Goal: Information Seeking & Learning: Learn about a topic

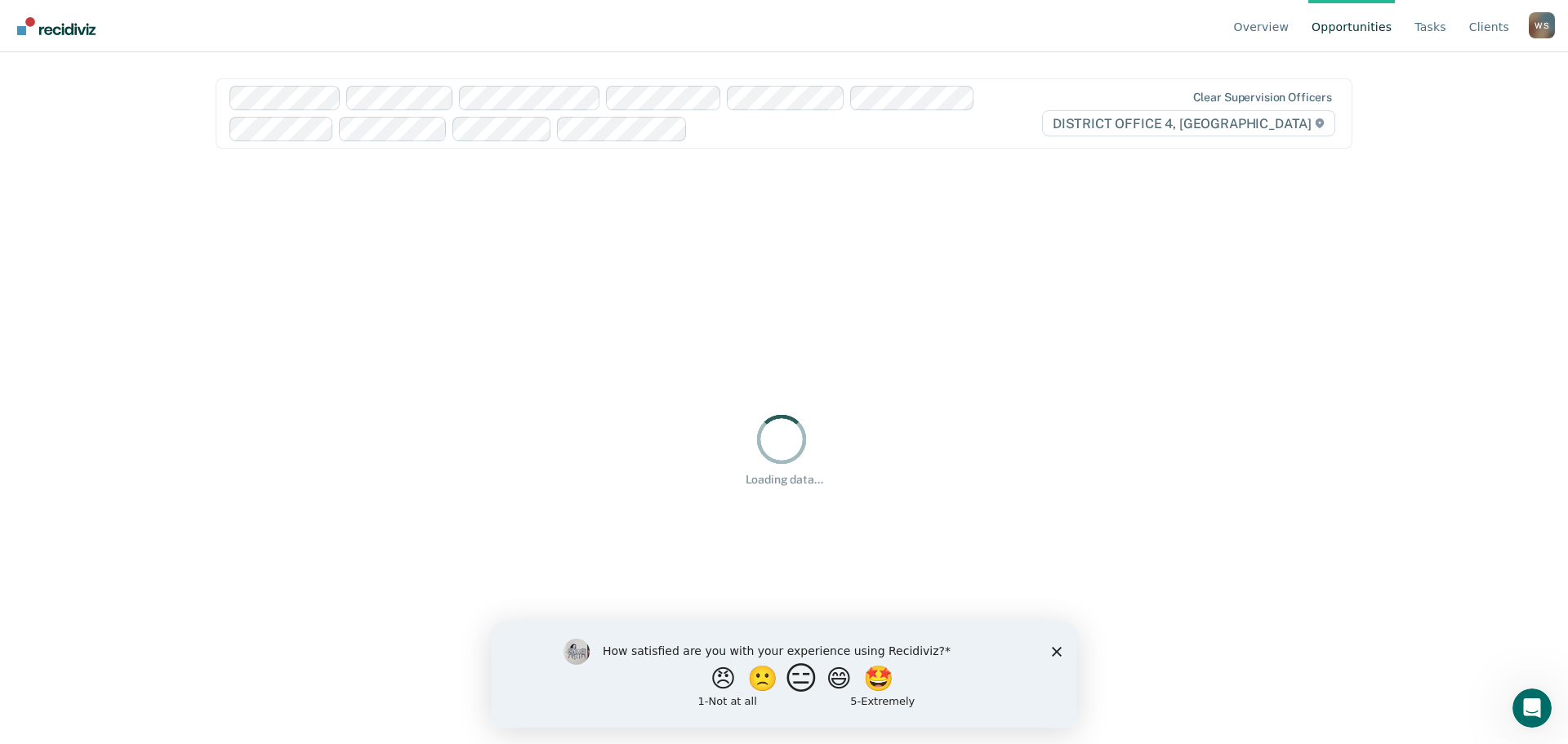
click at [809, 684] on button "😑" at bounding box center [804, 677] width 38 height 32
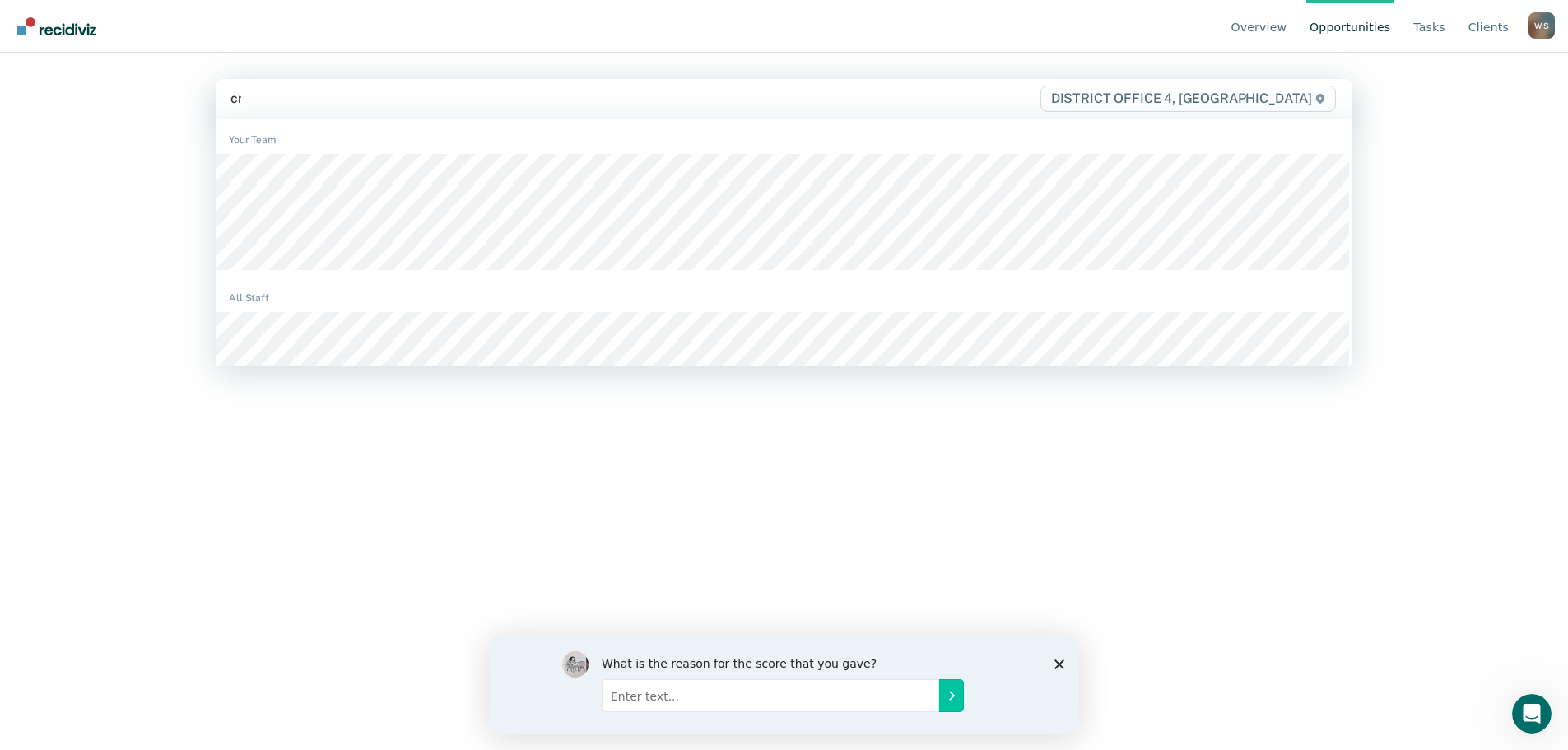
type input "cre"
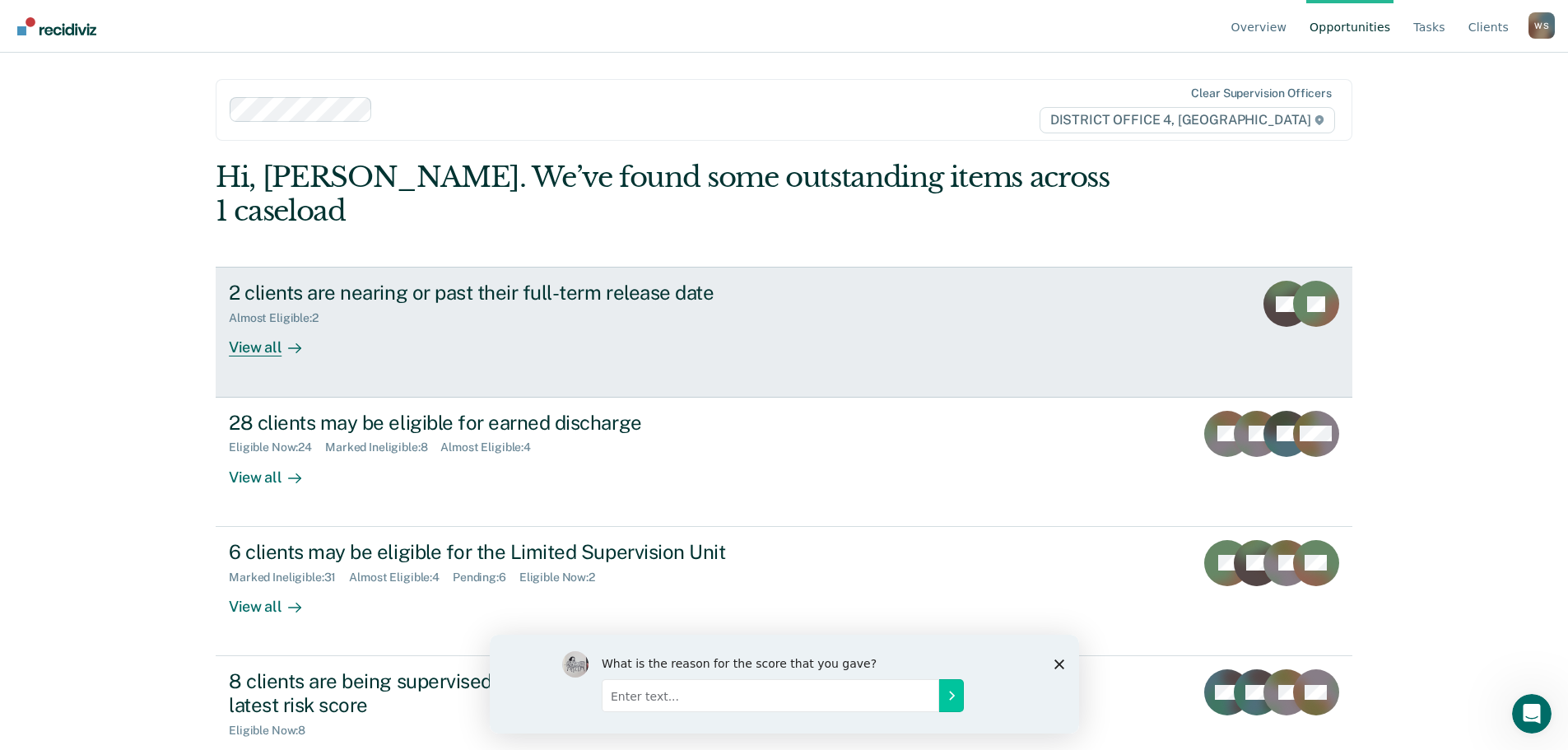
click at [269, 325] on div "View all" at bounding box center [275, 341] width 92 height 32
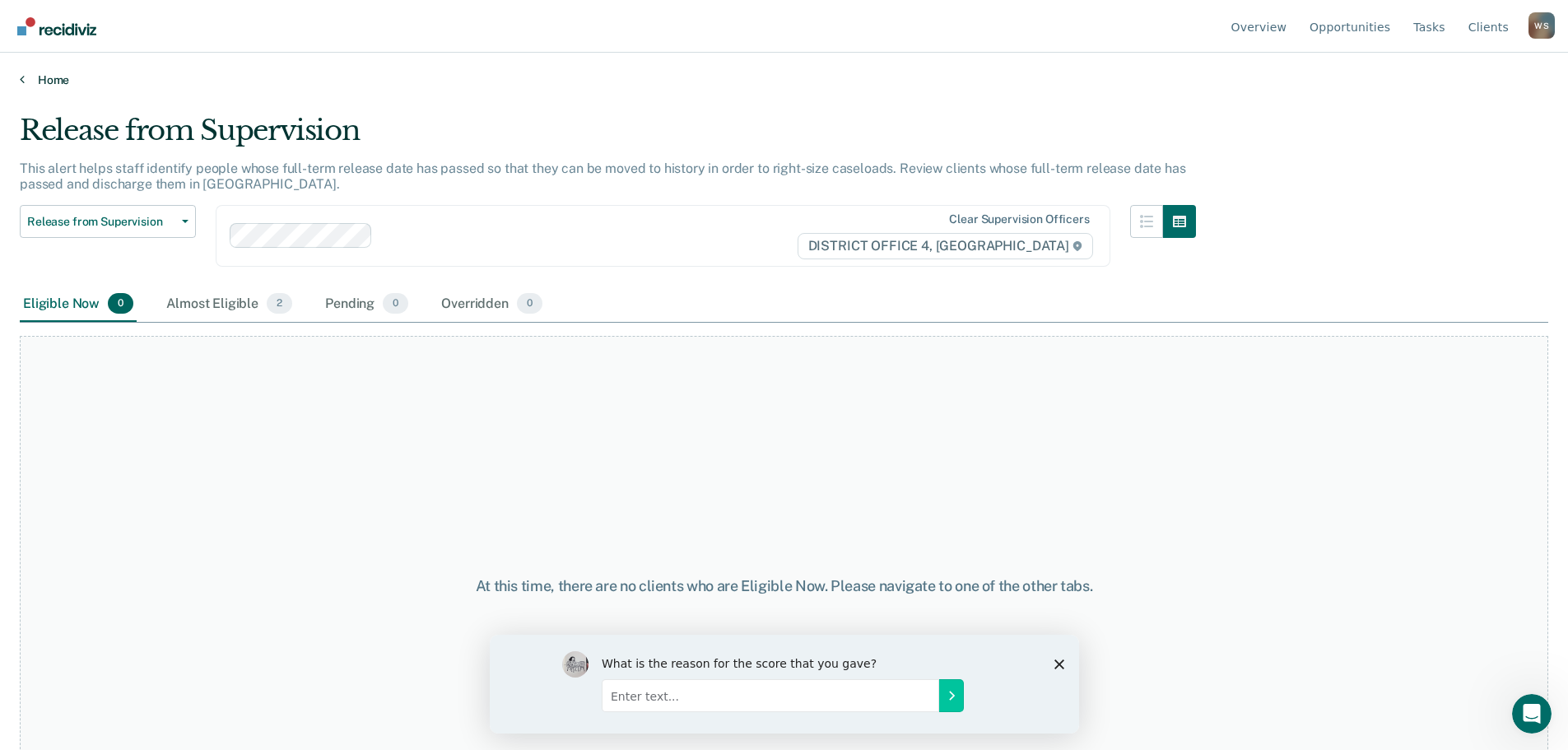
click at [22, 81] on icon at bounding box center [22, 78] width 5 height 13
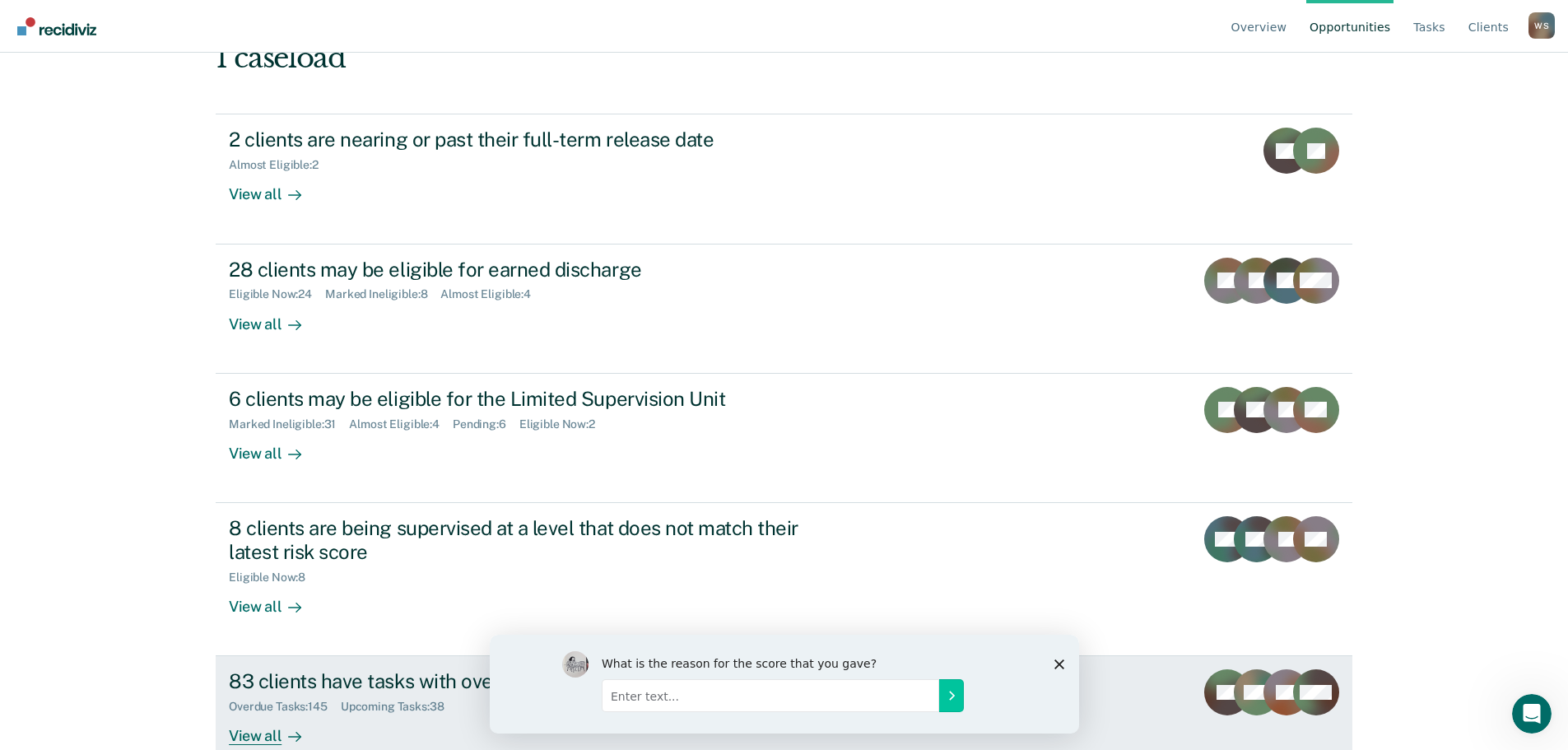
scroll to position [155, 0]
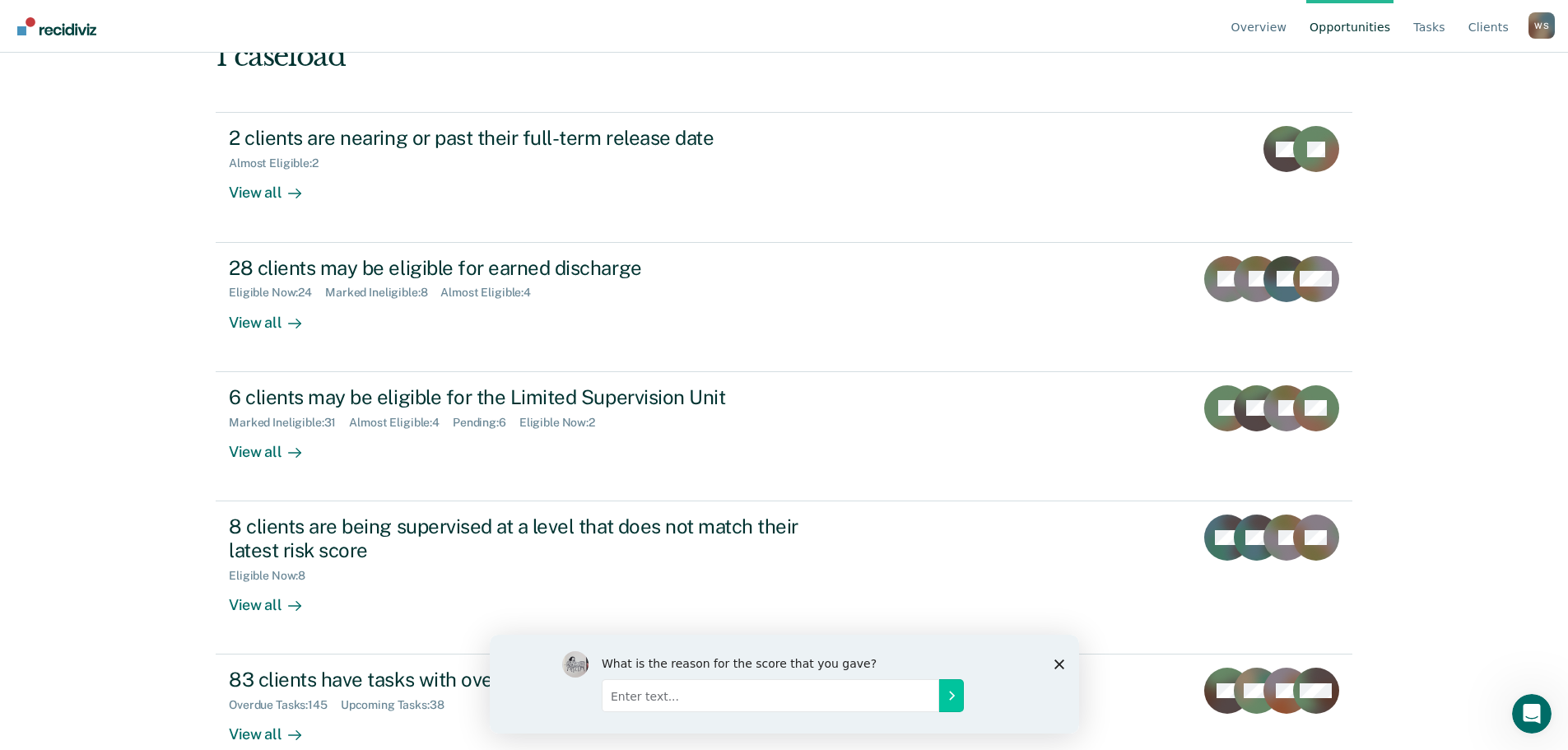
click at [1055, 660] on polygon "Close survey" at bounding box center [1058, 664] width 10 height 10
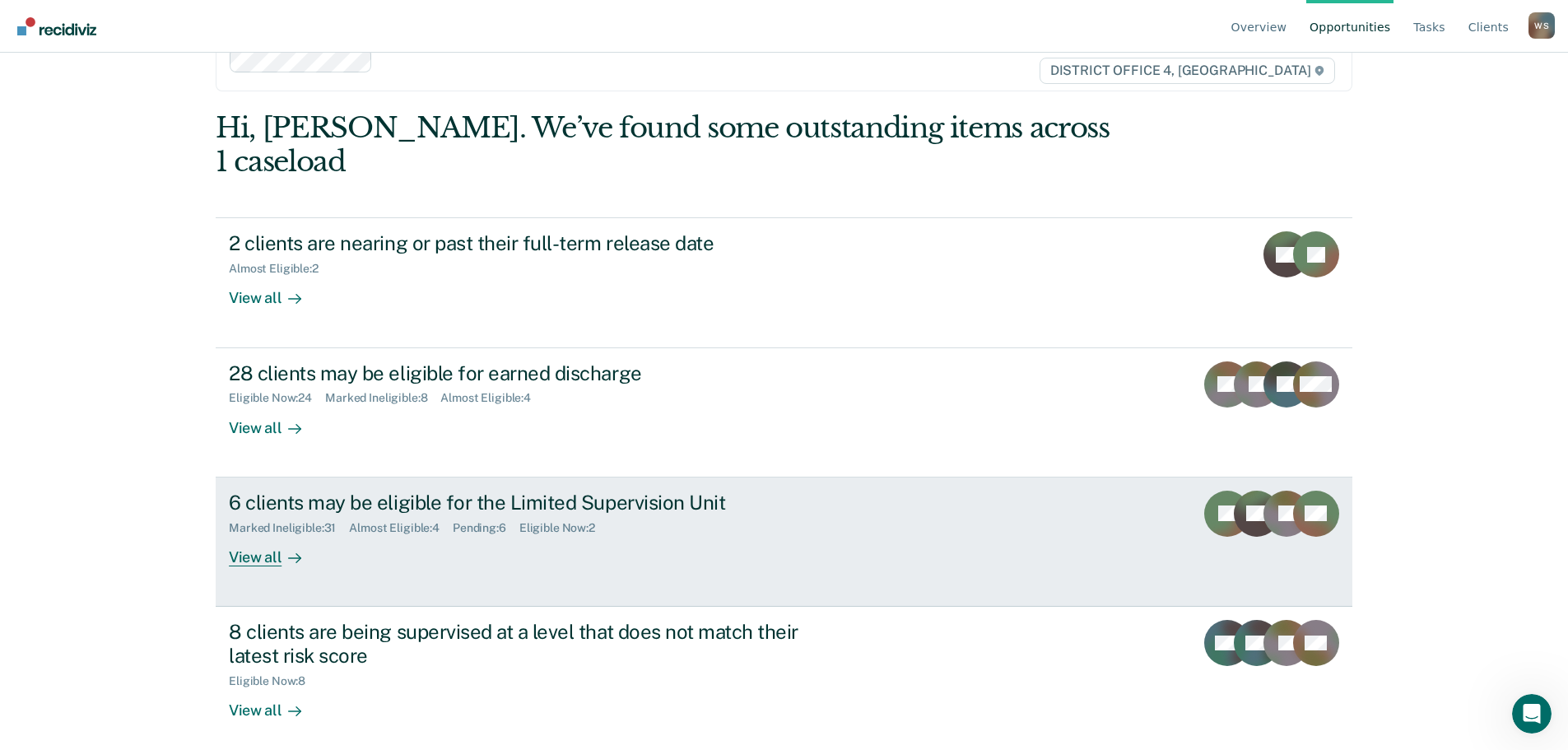
scroll to position [0, 0]
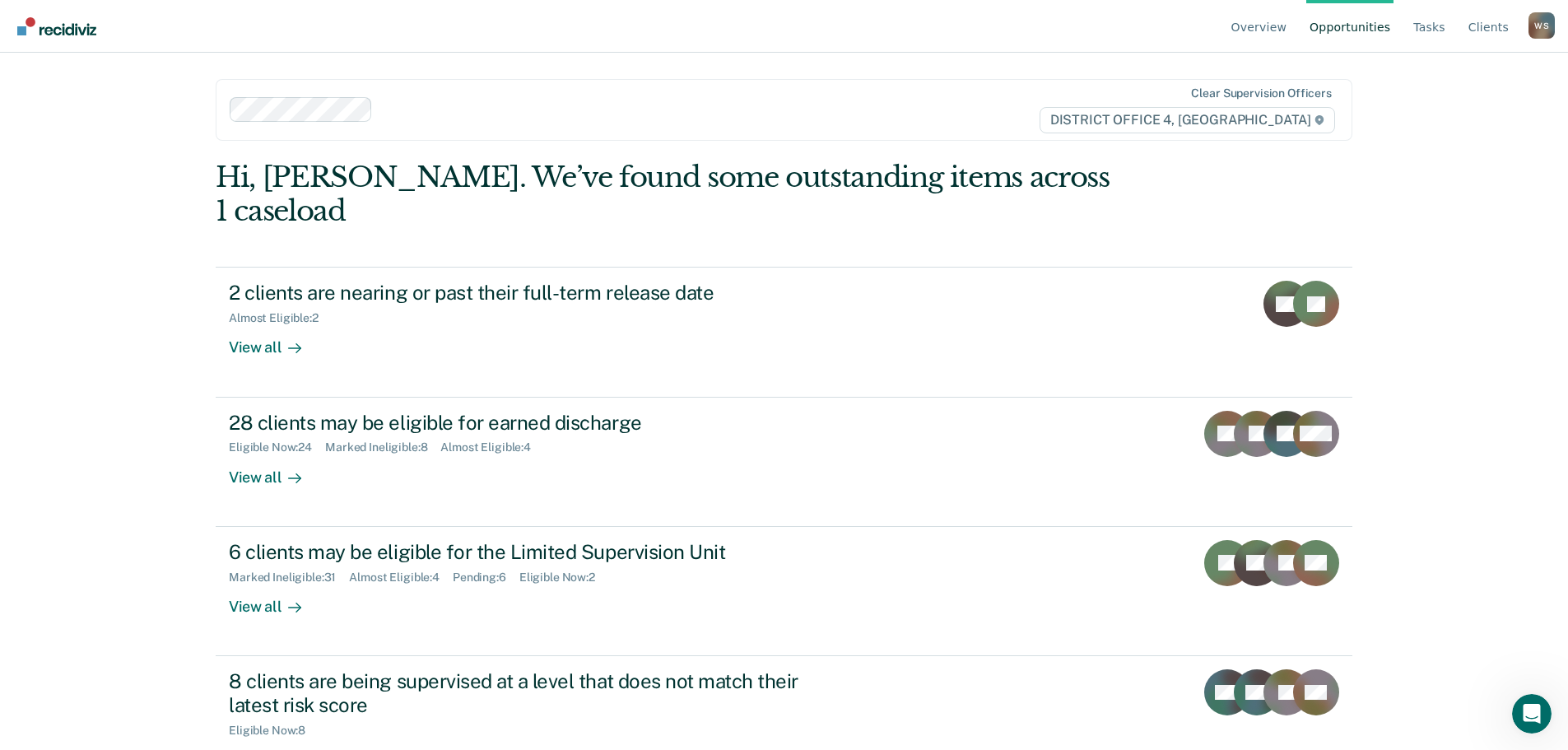
click at [1370, 32] on link "Opportunities" at bounding box center [1350, 26] width 87 height 53
click at [1444, 29] on link "Tasks" at bounding box center [1429, 26] width 39 height 53
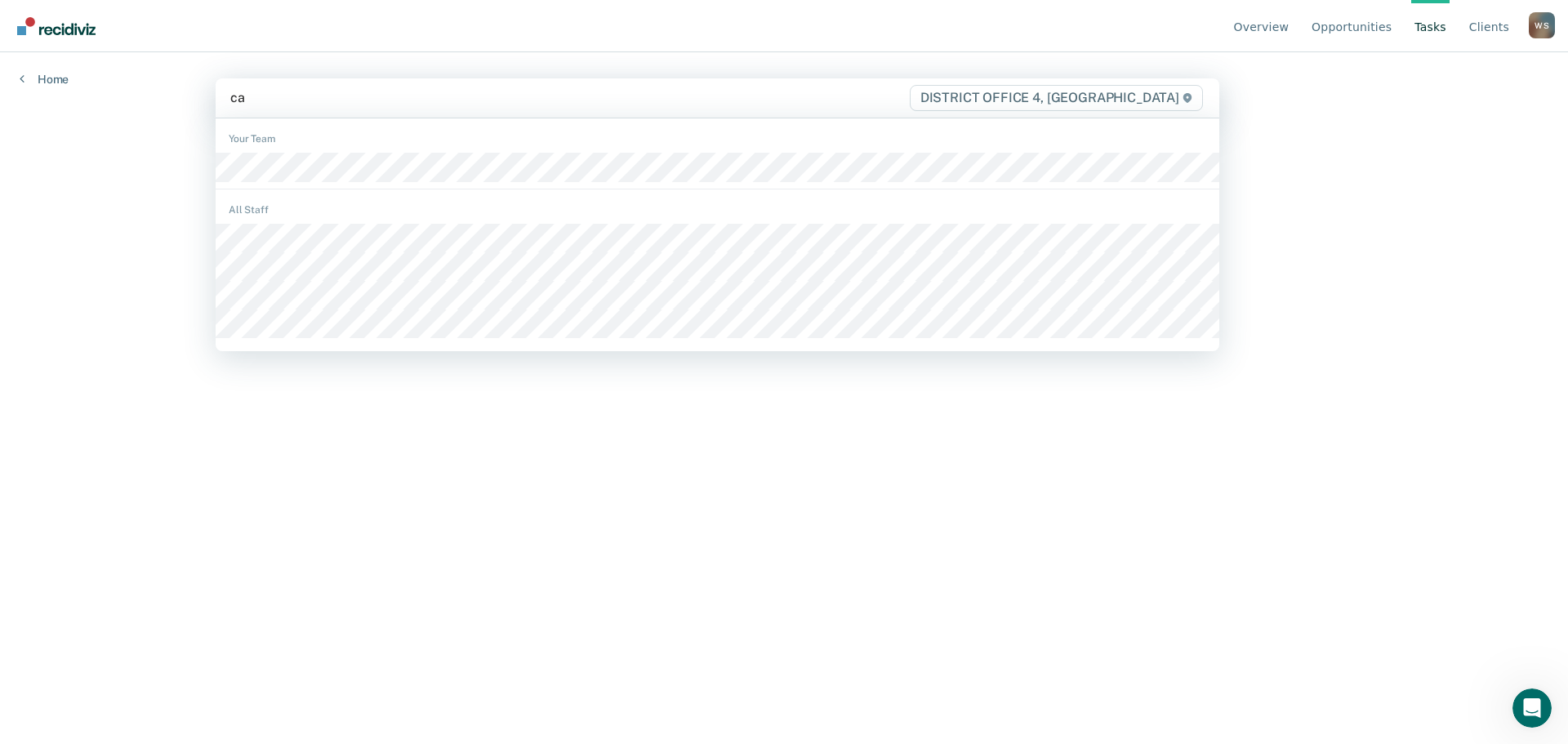
type input "cas"
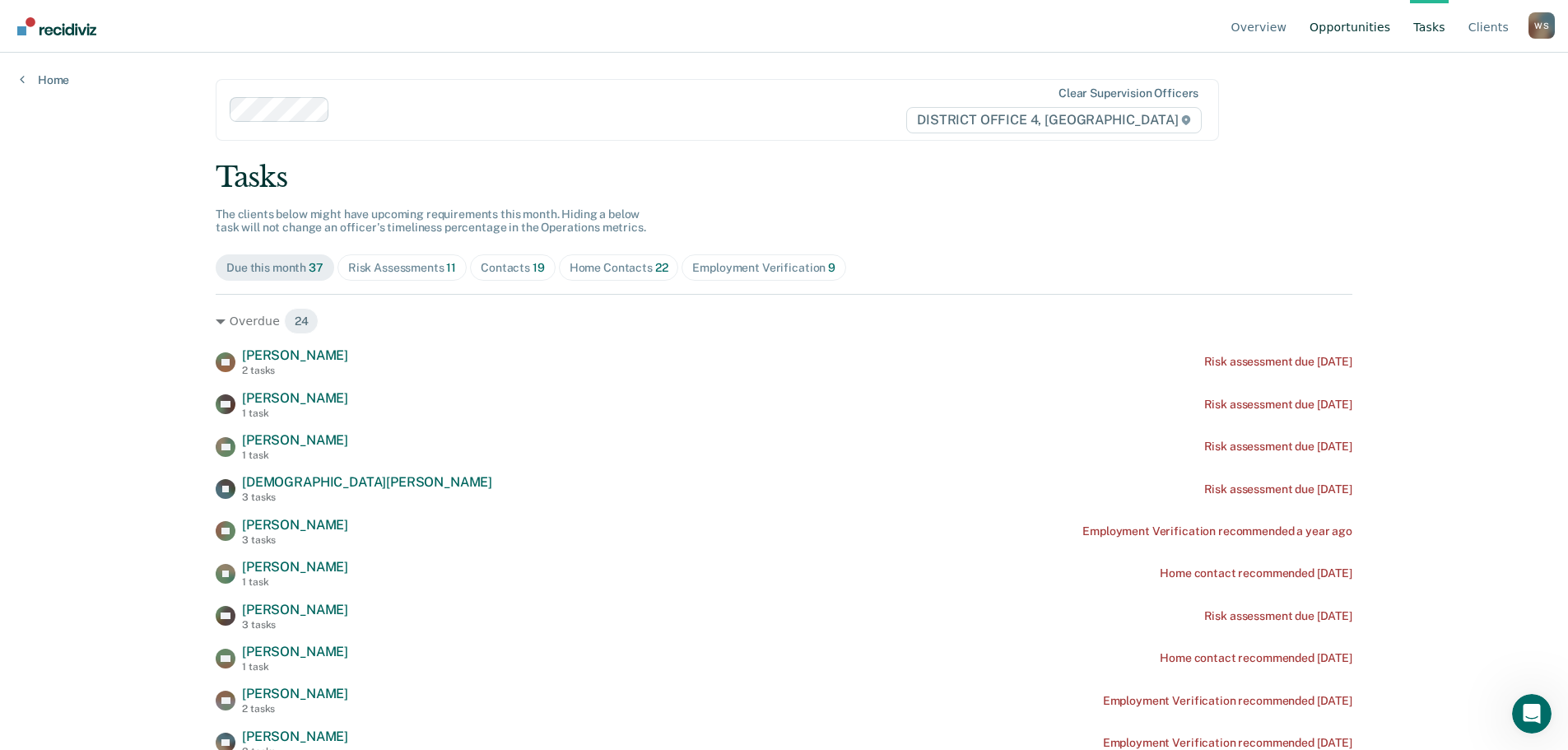
click at [1348, 30] on link "Opportunities" at bounding box center [1350, 26] width 87 height 53
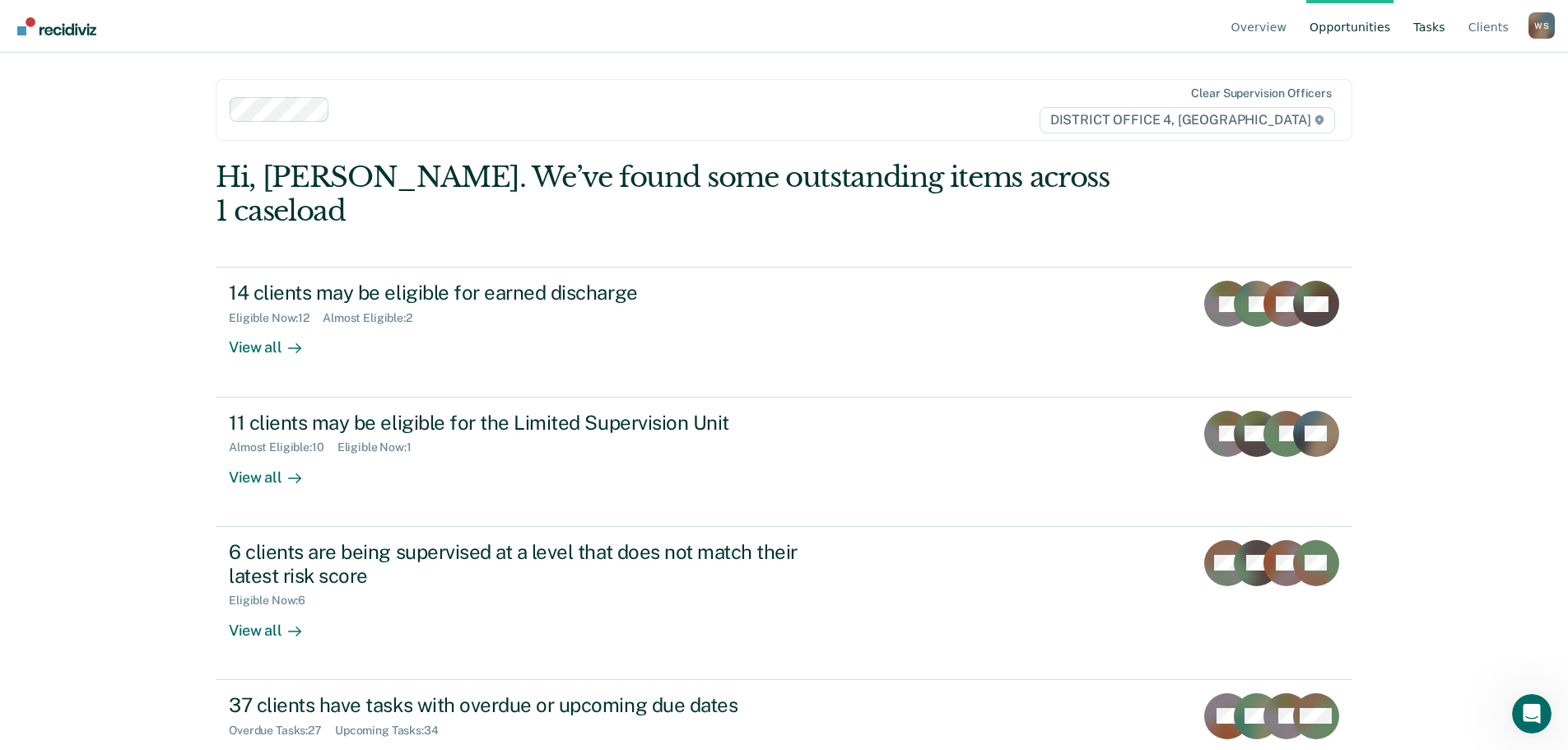
click at [1444, 30] on link "Tasks" at bounding box center [1429, 26] width 39 height 53
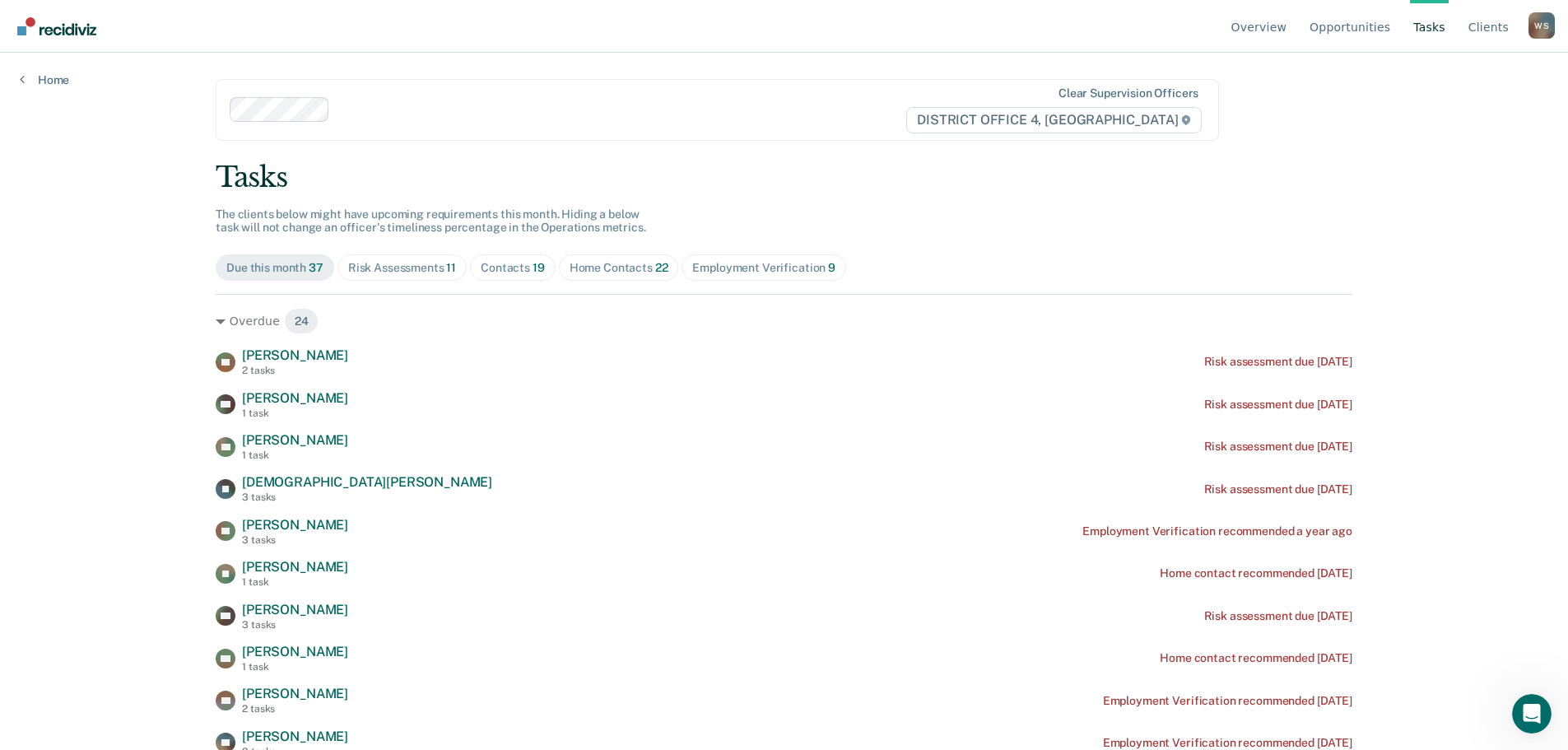
click at [656, 271] on span "22" at bounding box center [662, 267] width 13 height 13
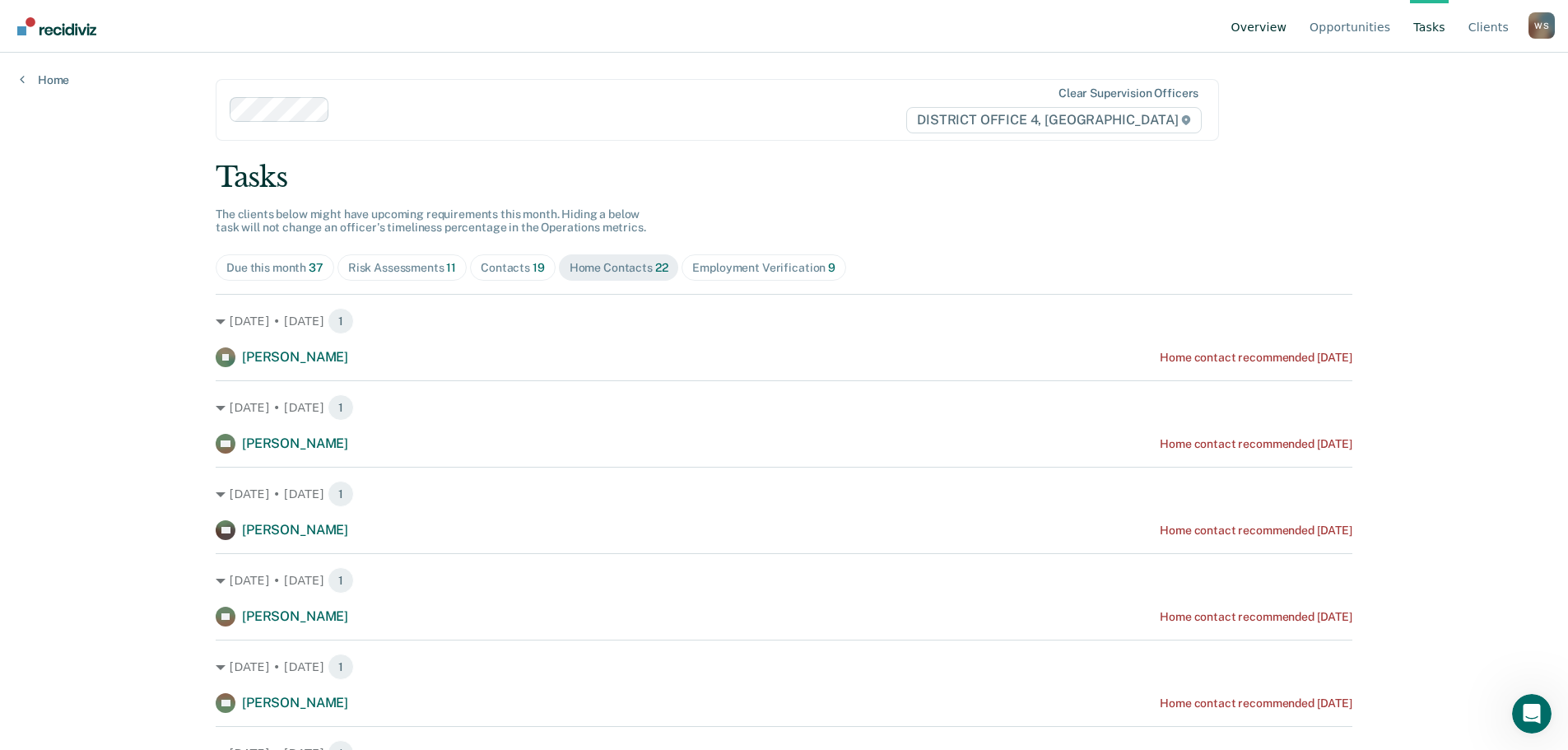
click at [1259, 25] on link "Overview" at bounding box center [1259, 26] width 62 height 53
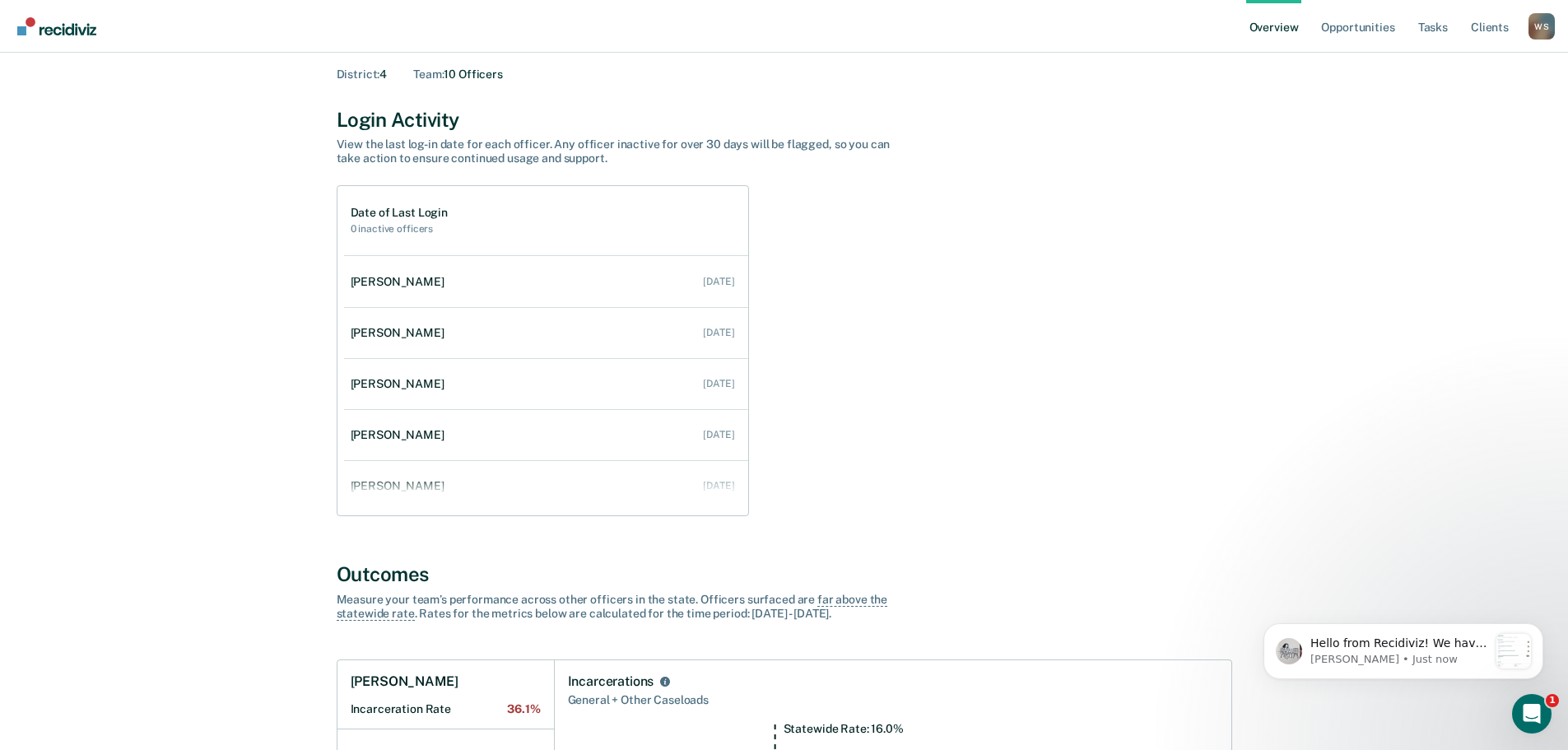
scroll to position [82, 0]
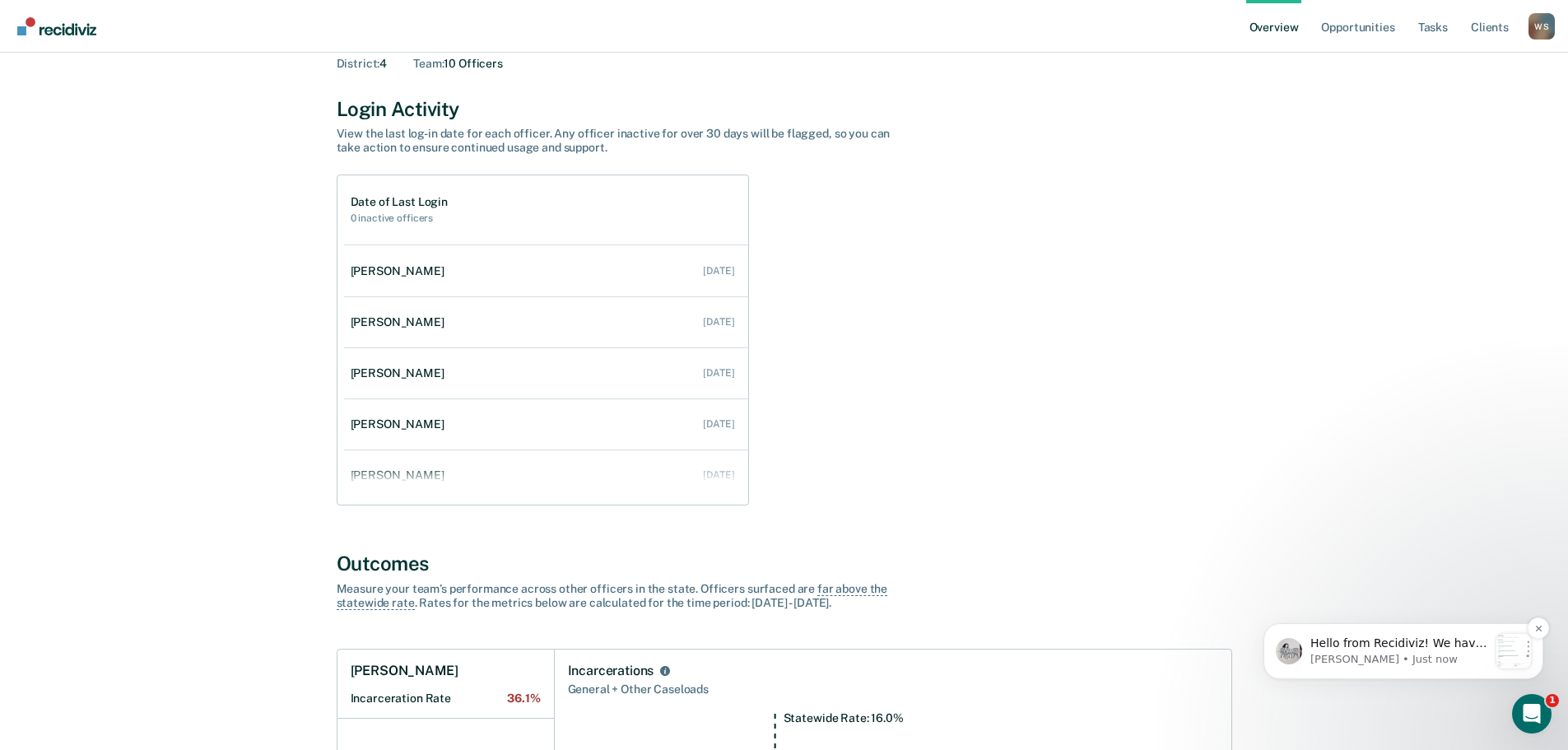
click at [1338, 653] on p "[PERSON_NAME] • Just now" at bounding box center [1398, 659] width 178 height 15
click at [1524, 702] on icon "Open Intercom Messenger" at bounding box center [1529, 711] width 27 height 27
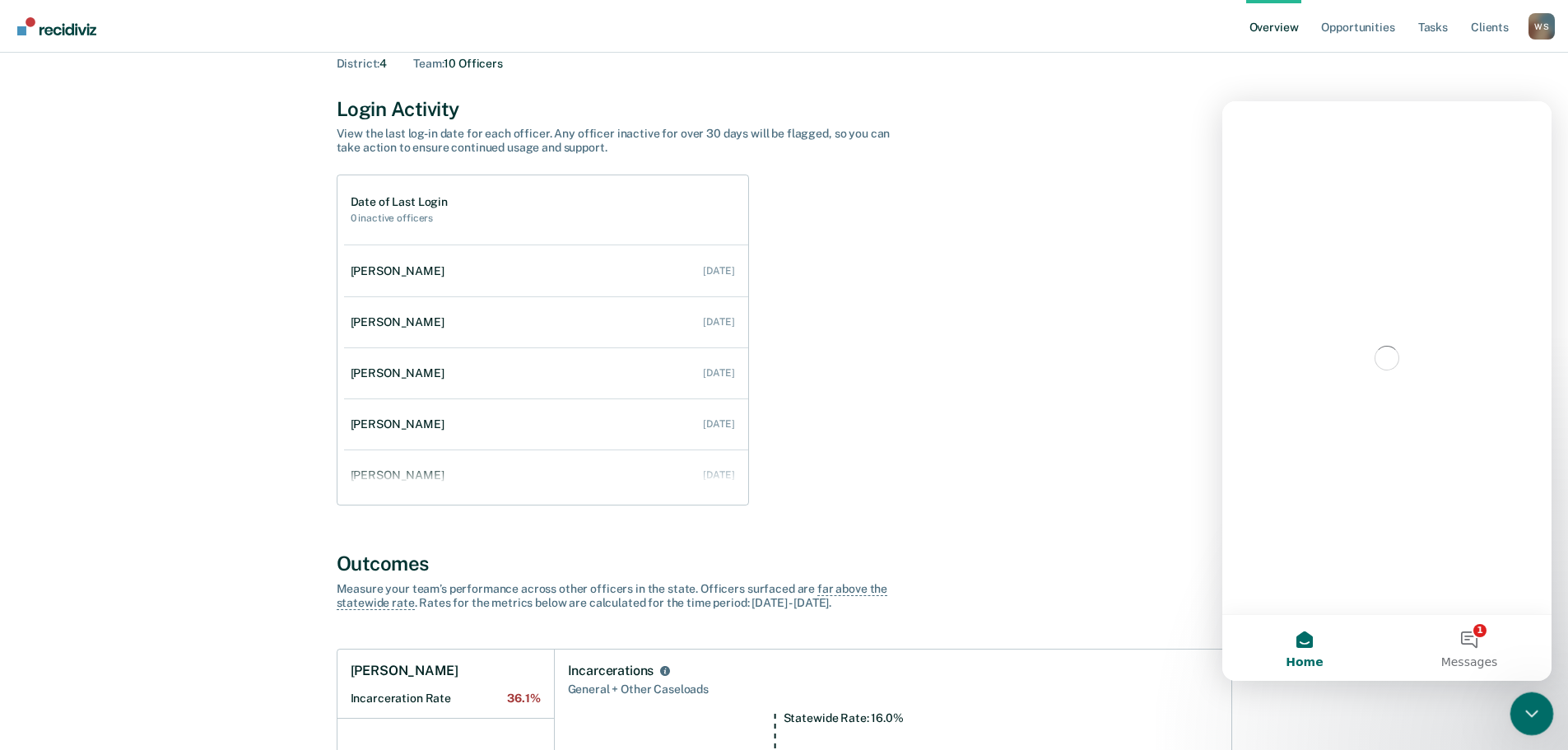
scroll to position [0, 0]
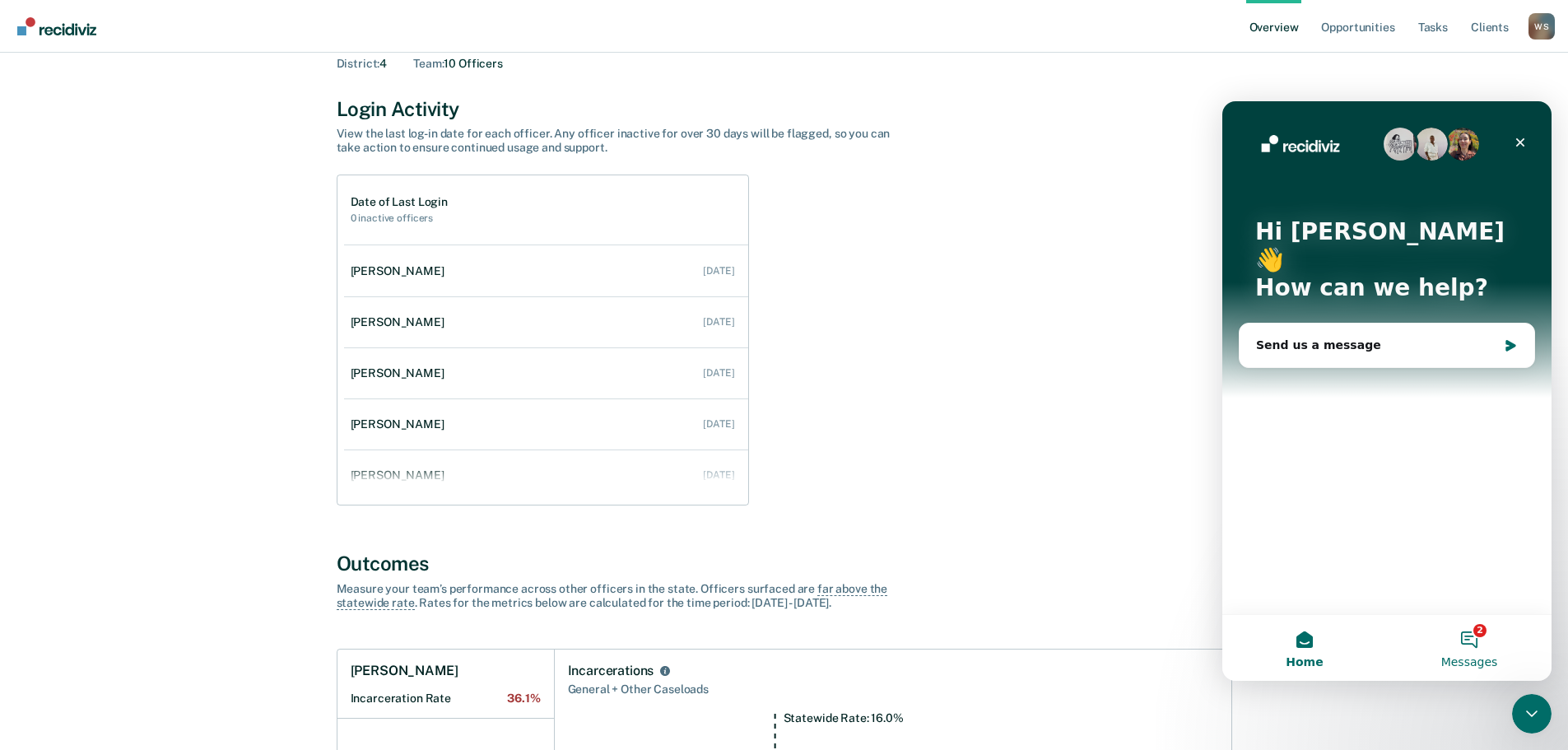
click at [1483, 642] on button "2 Messages" at bounding box center [1469, 648] width 165 height 65
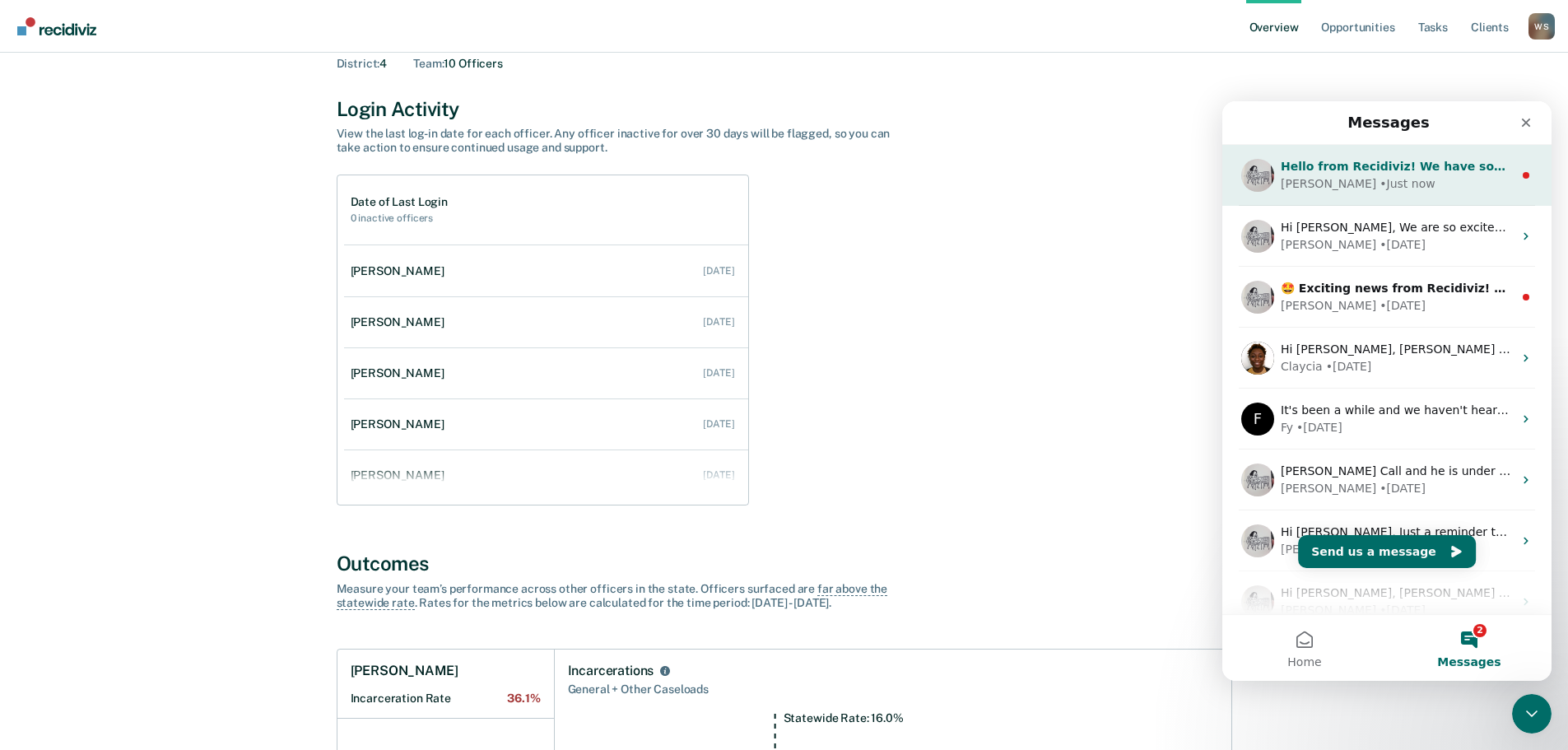
click at [1391, 183] on div "[PERSON_NAME] • Just now" at bounding box center [1396, 184] width 232 height 17
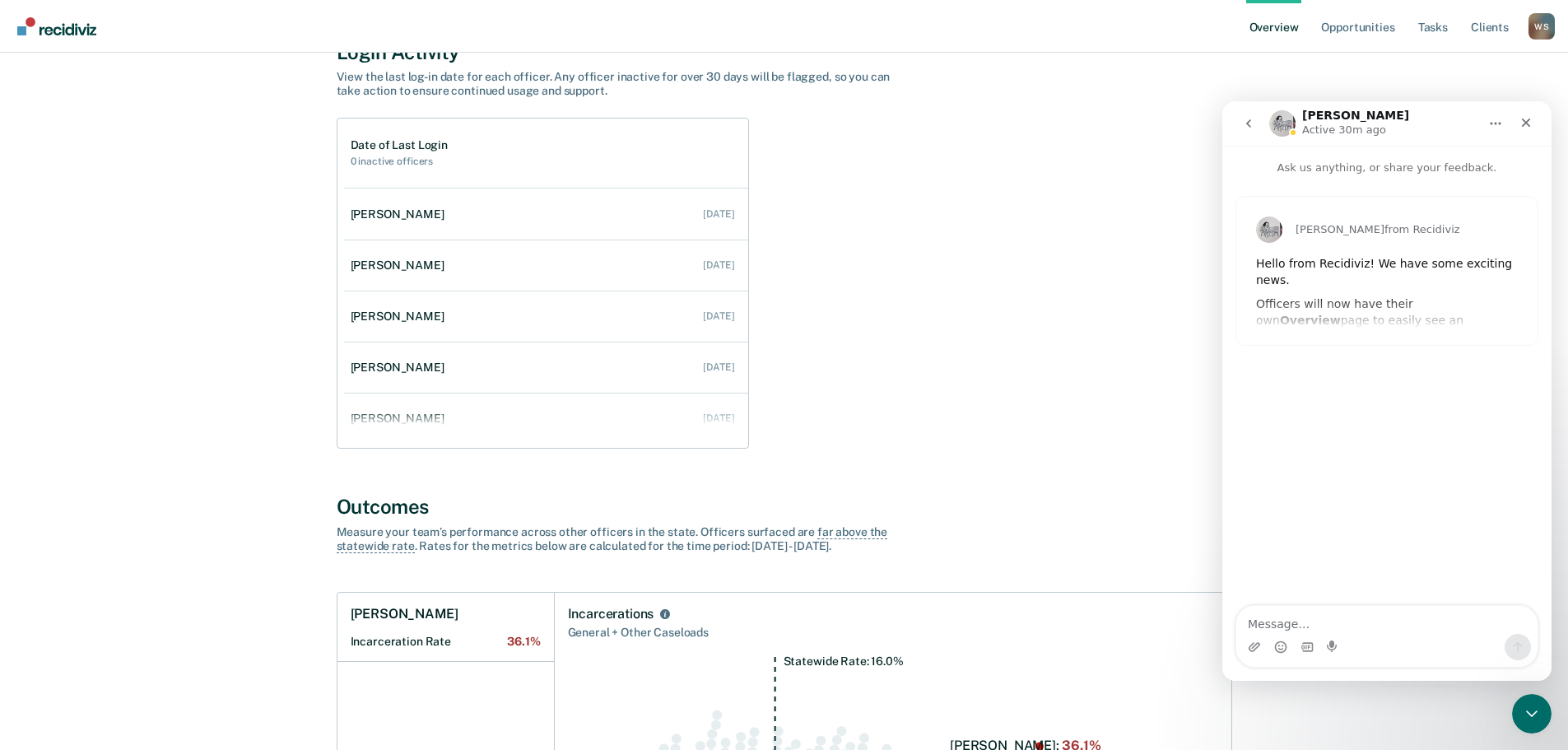
scroll to position [165, 0]
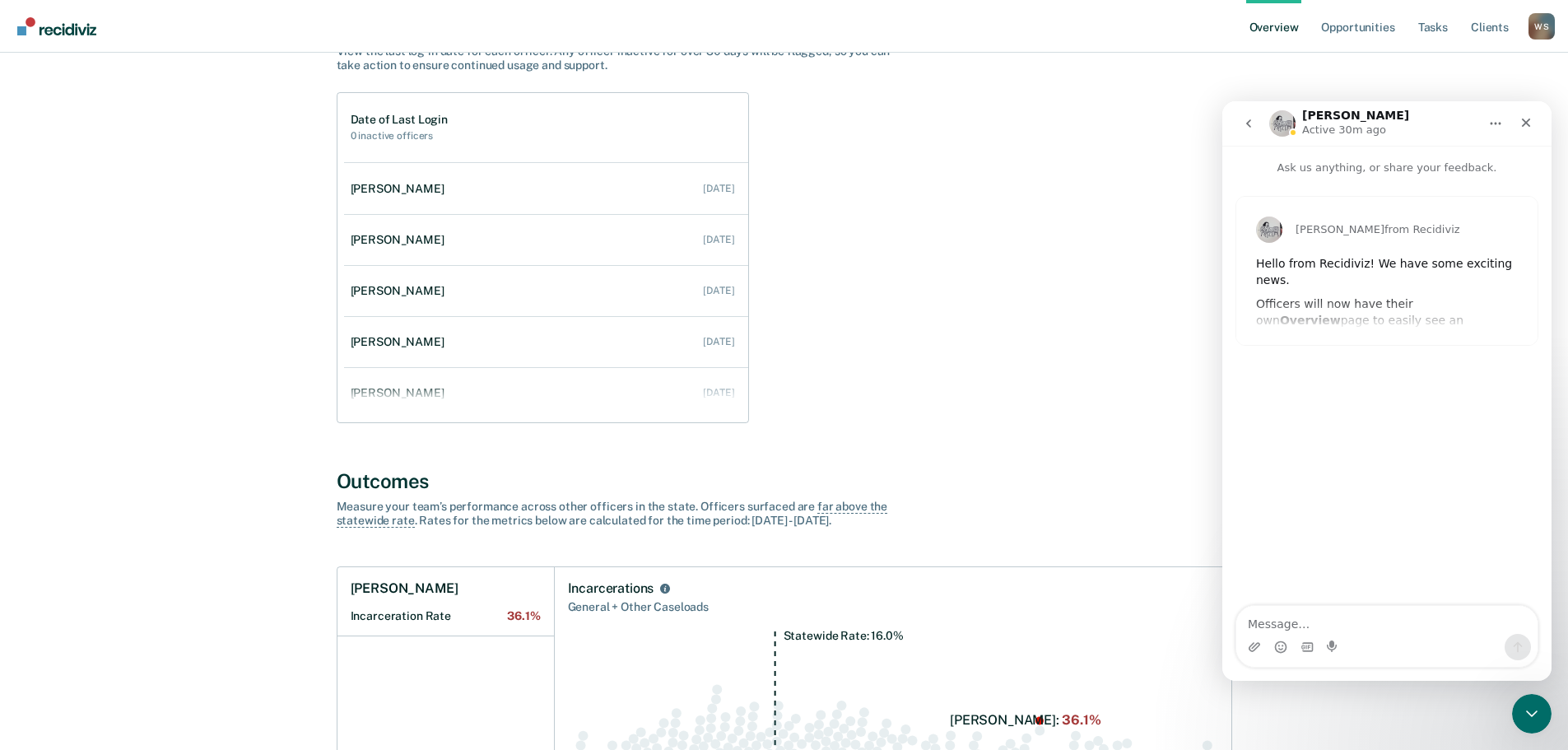
click at [932, 266] on div "Date of Last Login 0 inactive officers [PERSON_NAME] [DATE] [PERSON_NAME] [DATE…" at bounding box center [784, 258] width 896 height 331
click at [1528, 120] on icon "Close" at bounding box center [1526, 123] width 9 height 9
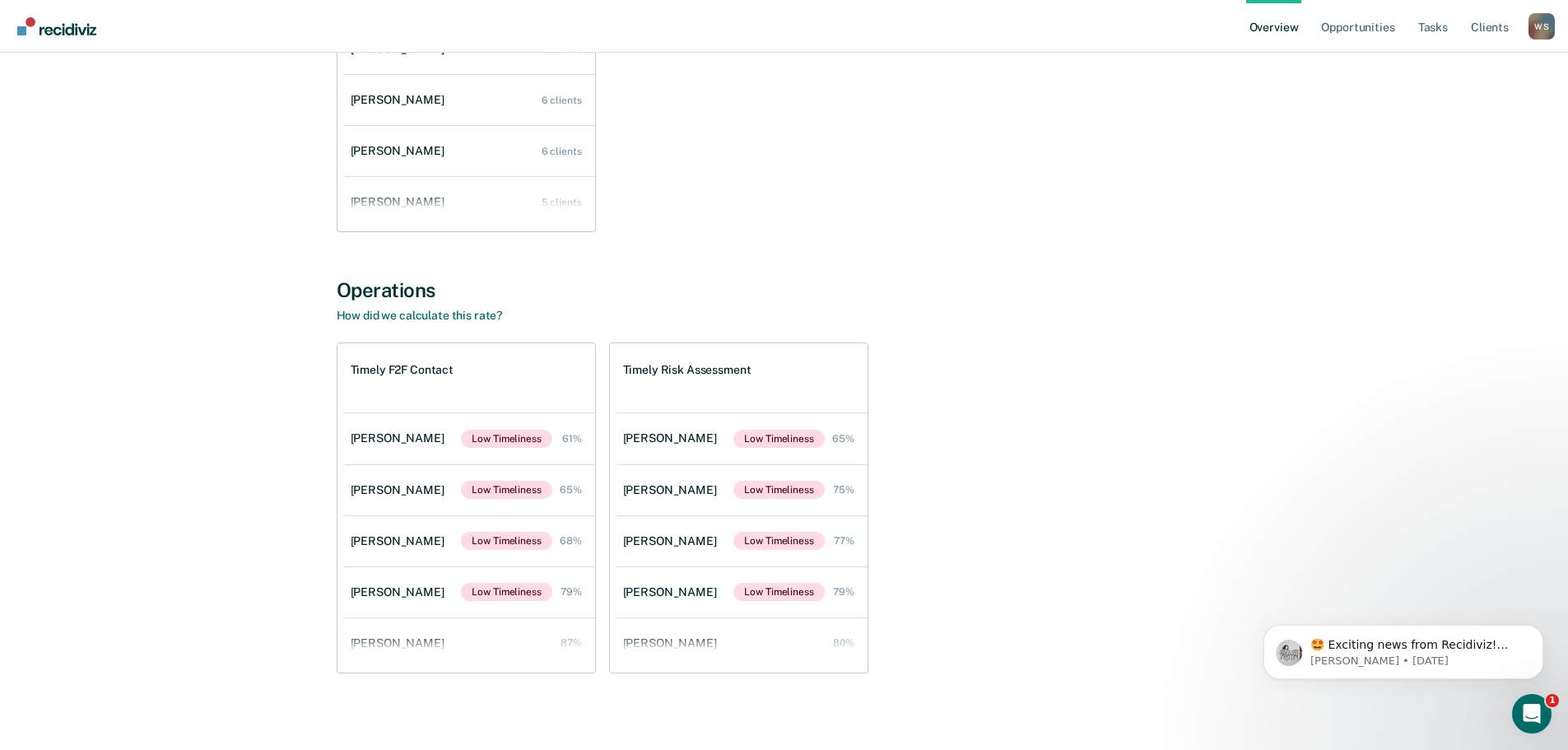
scroll to position [1600, 0]
